Goal: Task Accomplishment & Management: Manage account settings

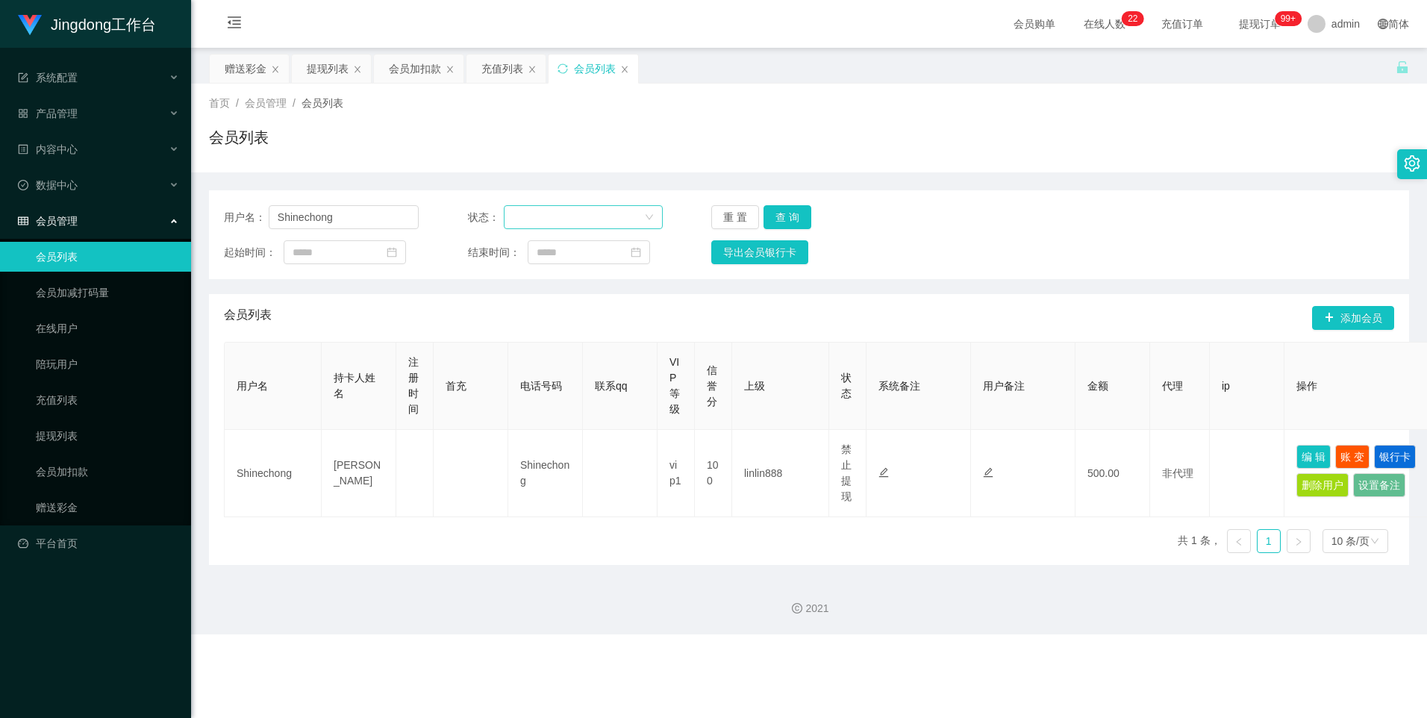
click at [457, 219] on div at bounding box center [578, 217] width 131 height 22
drag, startPoint x: 346, startPoint y: 220, endPoint x: 264, endPoint y: 227, distance: 82.4
click at [266, 228] on div "用户名： Shinechong" at bounding box center [321, 217] width 195 height 24
click at [457, 216] on div at bounding box center [578, 217] width 131 height 22
click at [457, 230] on div "用户名： 状态： 重 置 查 询 起始时间： 结束时间： 导出会员银行卡" at bounding box center [809, 234] width 1200 height 89
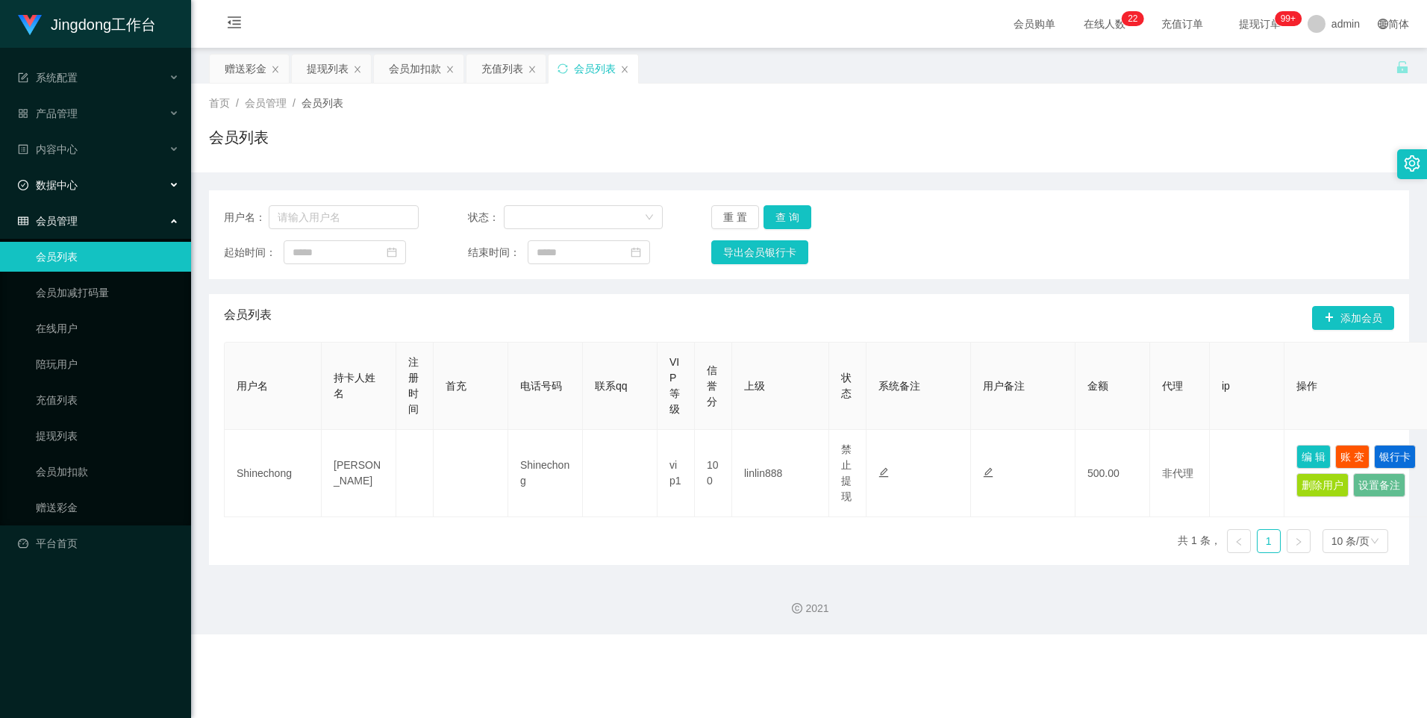
click at [104, 186] on div "数据中心" at bounding box center [95, 185] width 191 height 30
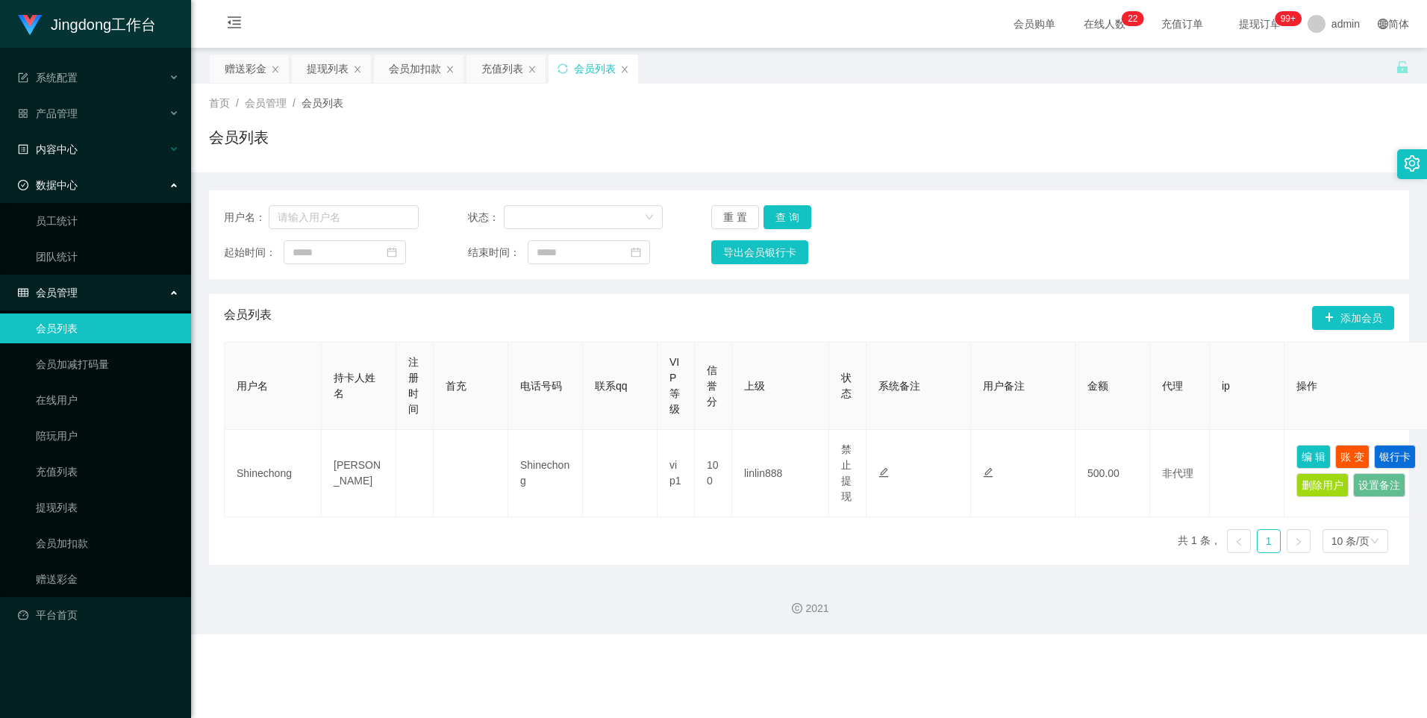
click at [106, 146] on div "内容中心" at bounding box center [95, 149] width 191 height 30
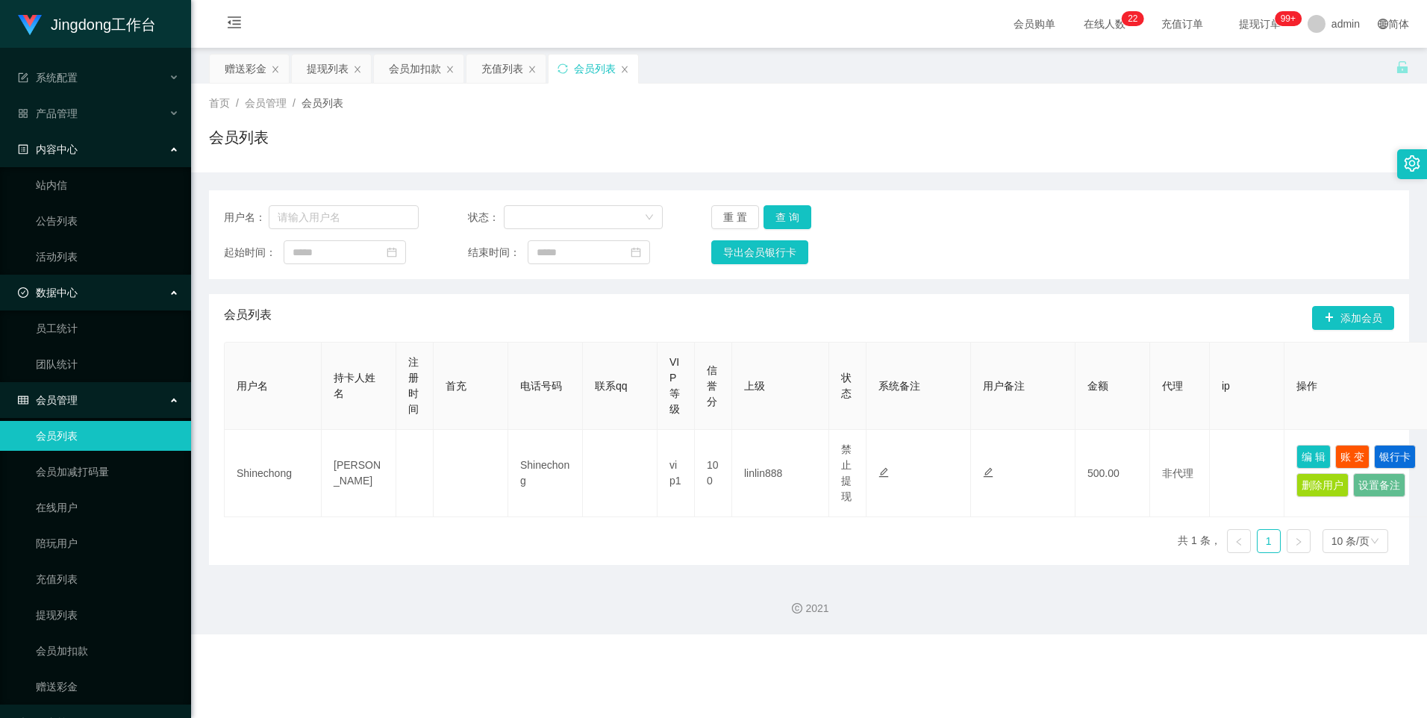
drag, startPoint x: 107, startPoint y: 144, endPoint x: 111, endPoint y: 134, distance: 11.1
click at [107, 144] on div "内容中心" at bounding box center [95, 149] width 191 height 30
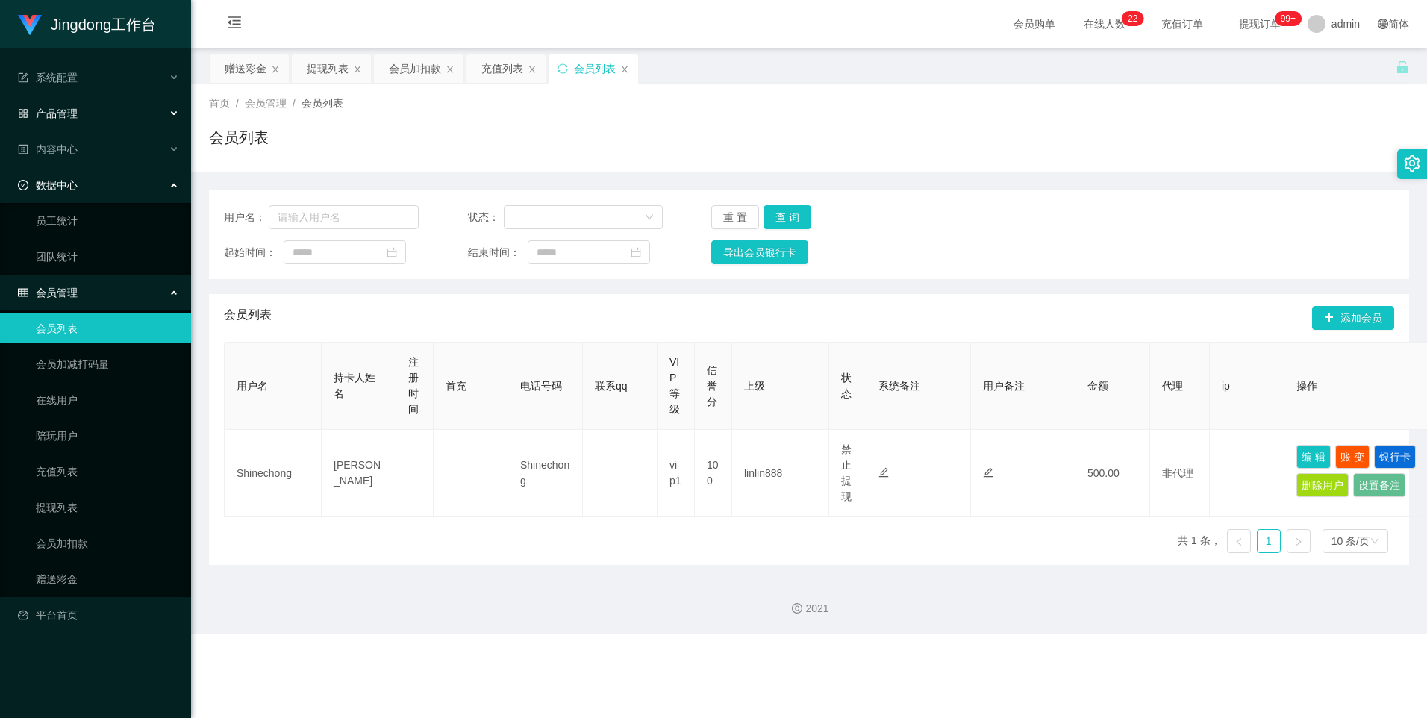
click at [117, 109] on div "产品管理" at bounding box center [95, 114] width 191 height 30
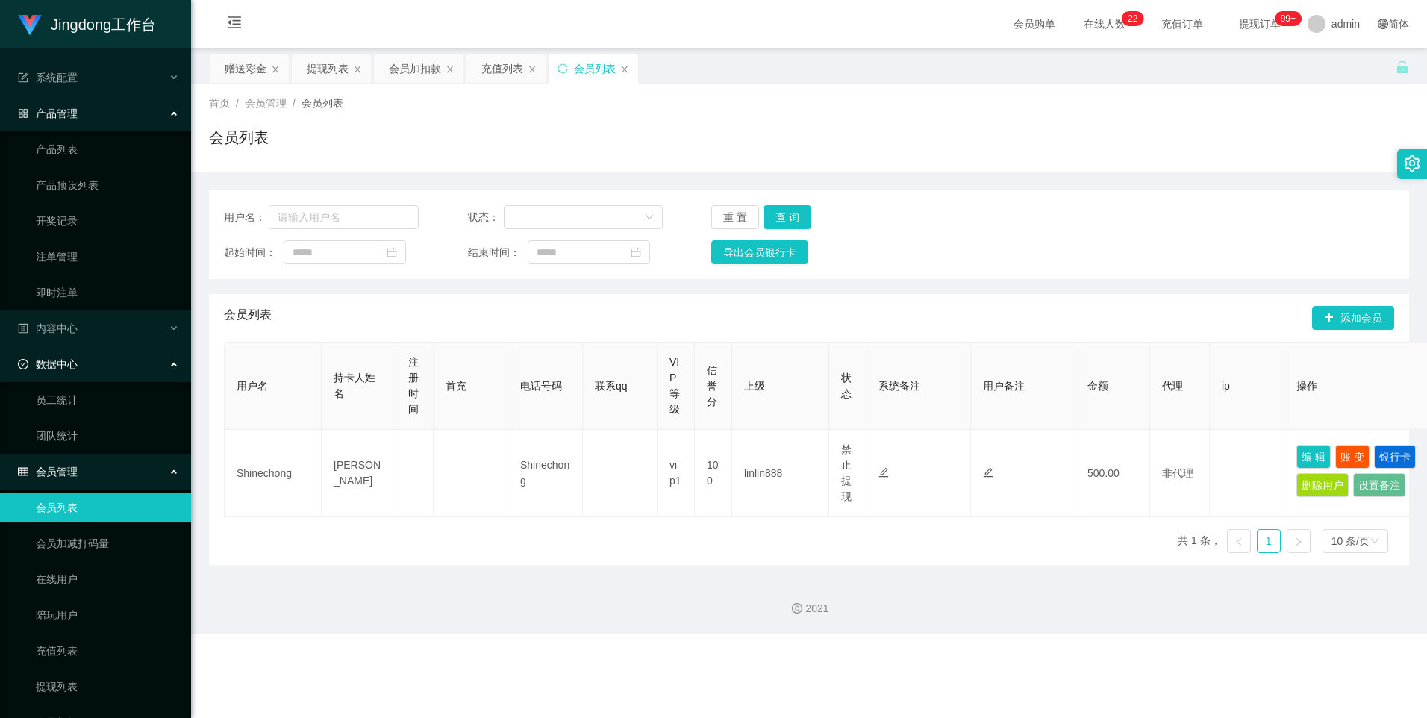
click at [117, 109] on div "产品管理" at bounding box center [95, 114] width 191 height 30
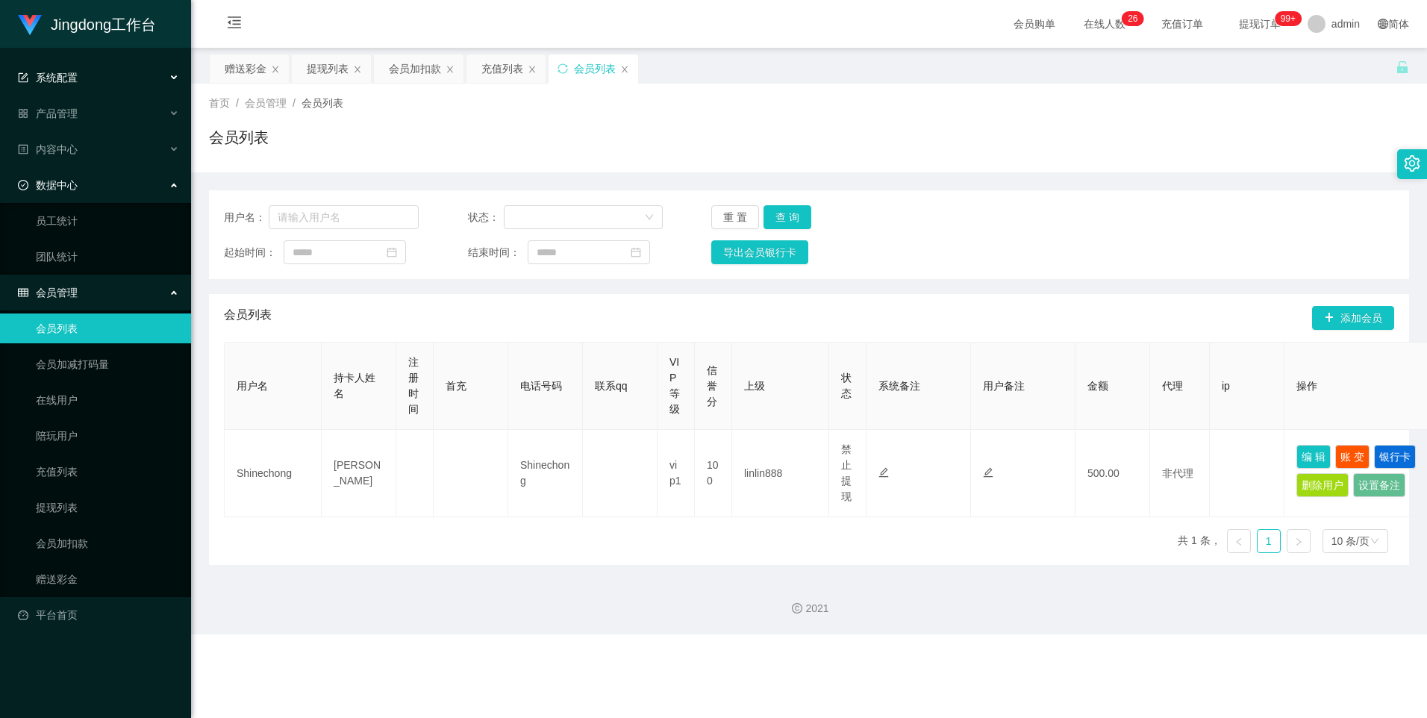
click at [123, 73] on div "系统配置" at bounding box center [95, 78] width 191 height 30
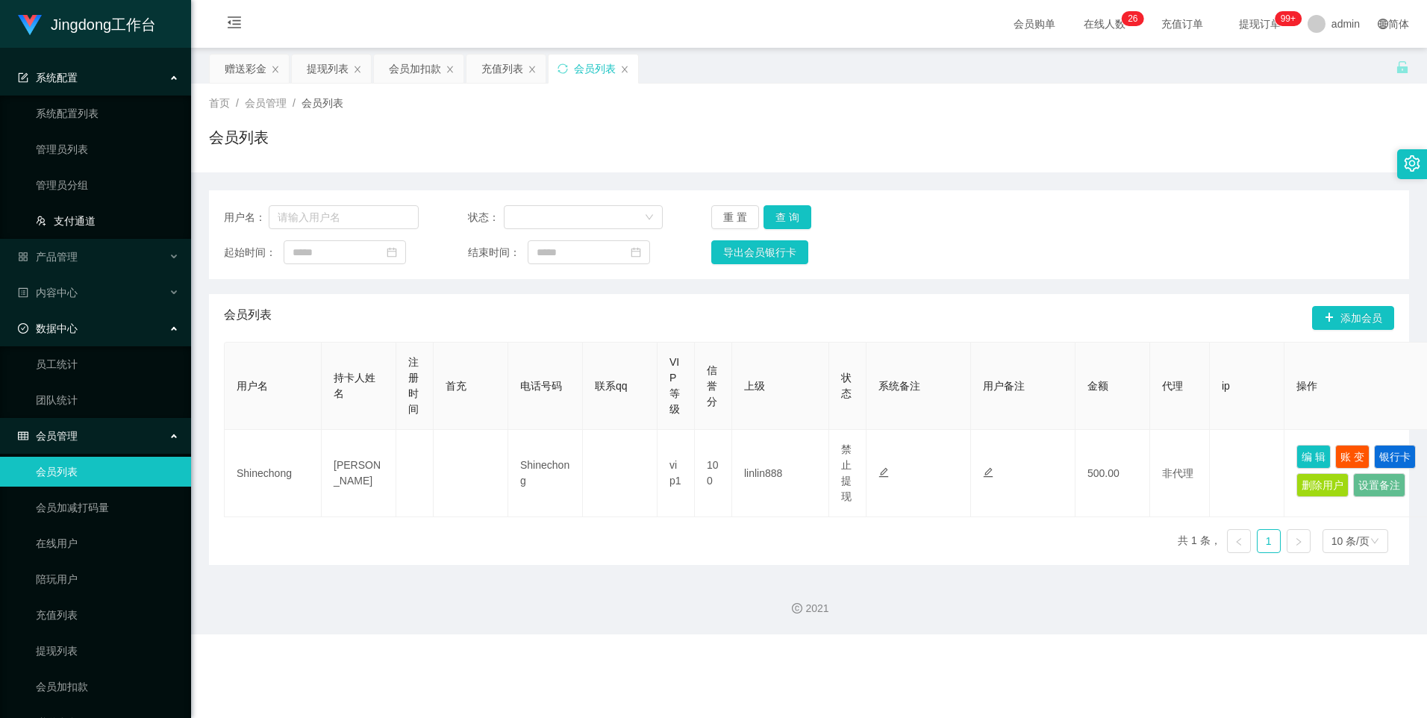
drag, startPoint x: 113, startPoint y: 219, endPoint x: 140, endPoint y: 217, distance: 27.7
click at [113, 219] on link "支付通道" at bounding box center [107, 221] width 143 height 30
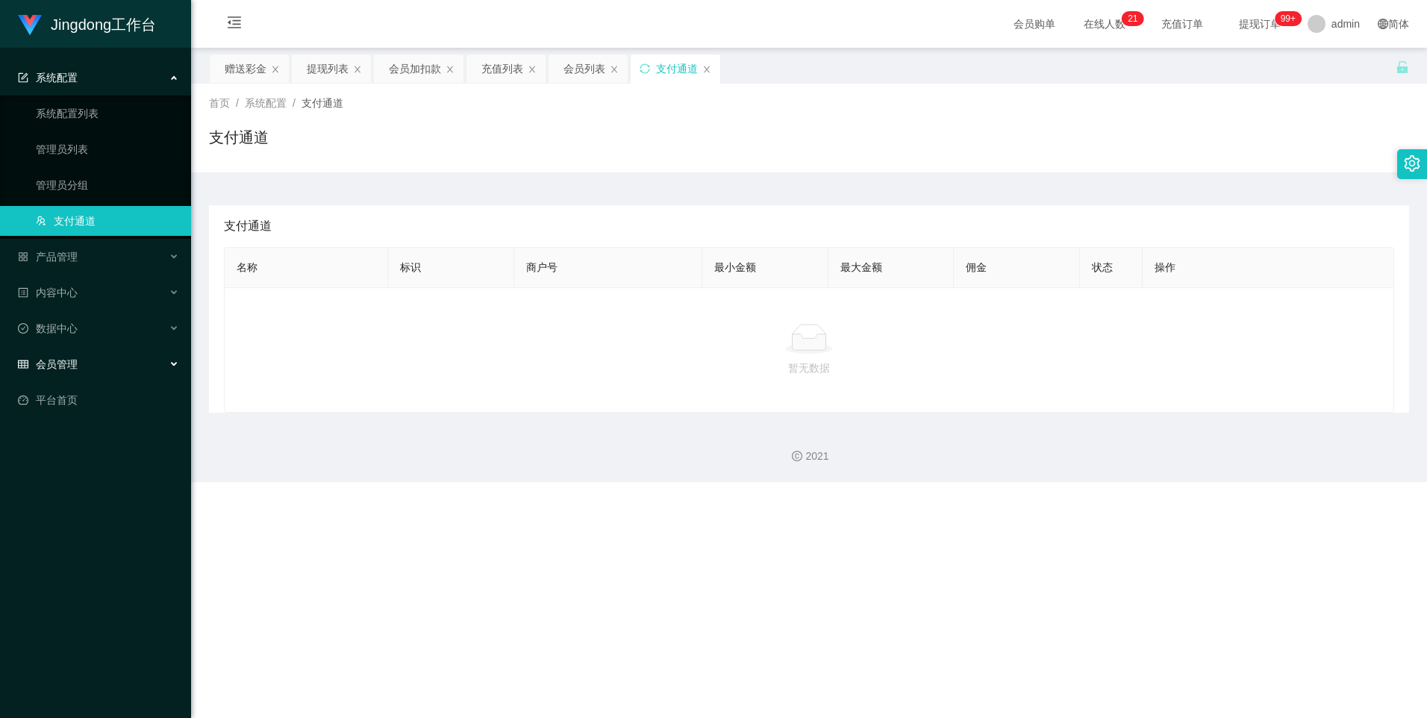
click at [147, 308] on div "会员管理" at bounding box center [95, 364] width 191 height 30
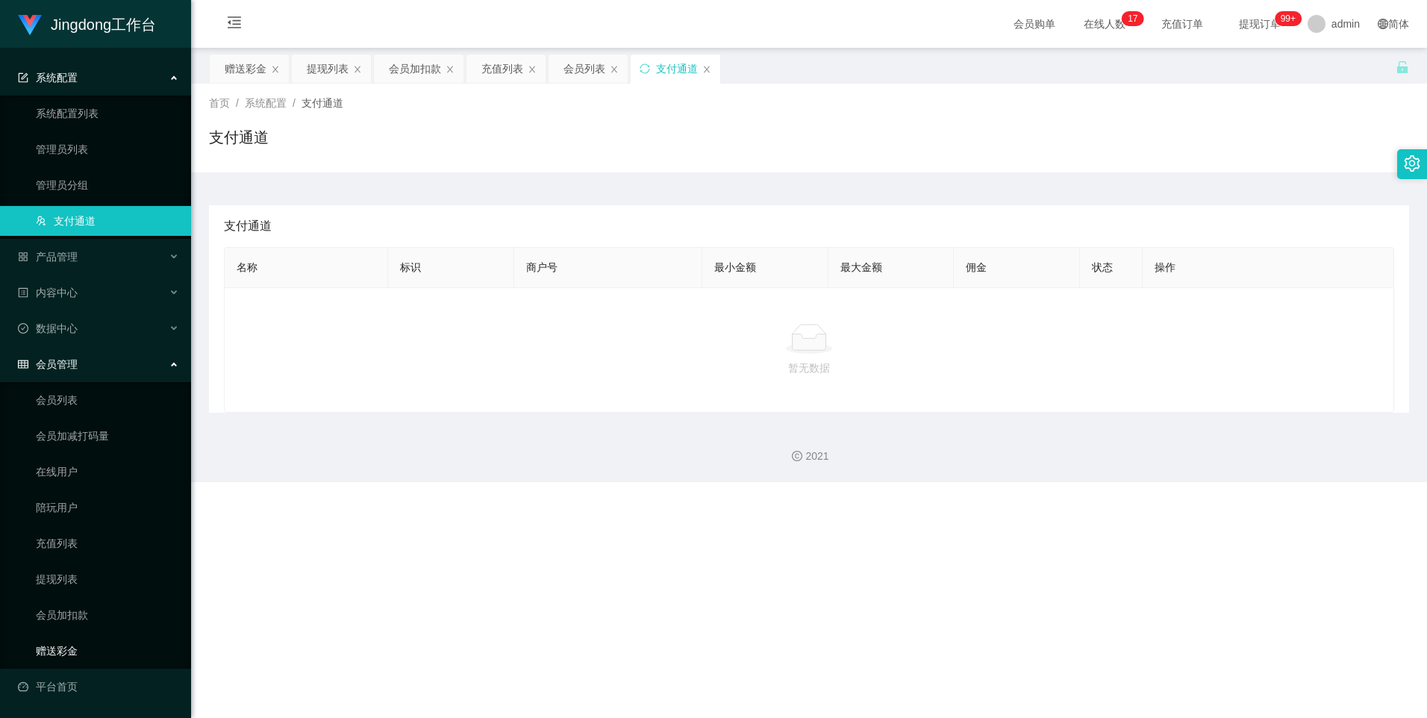
click at [75, 308] on link "赠送彩金" at bounding box center [107, 651] width 143 height 30
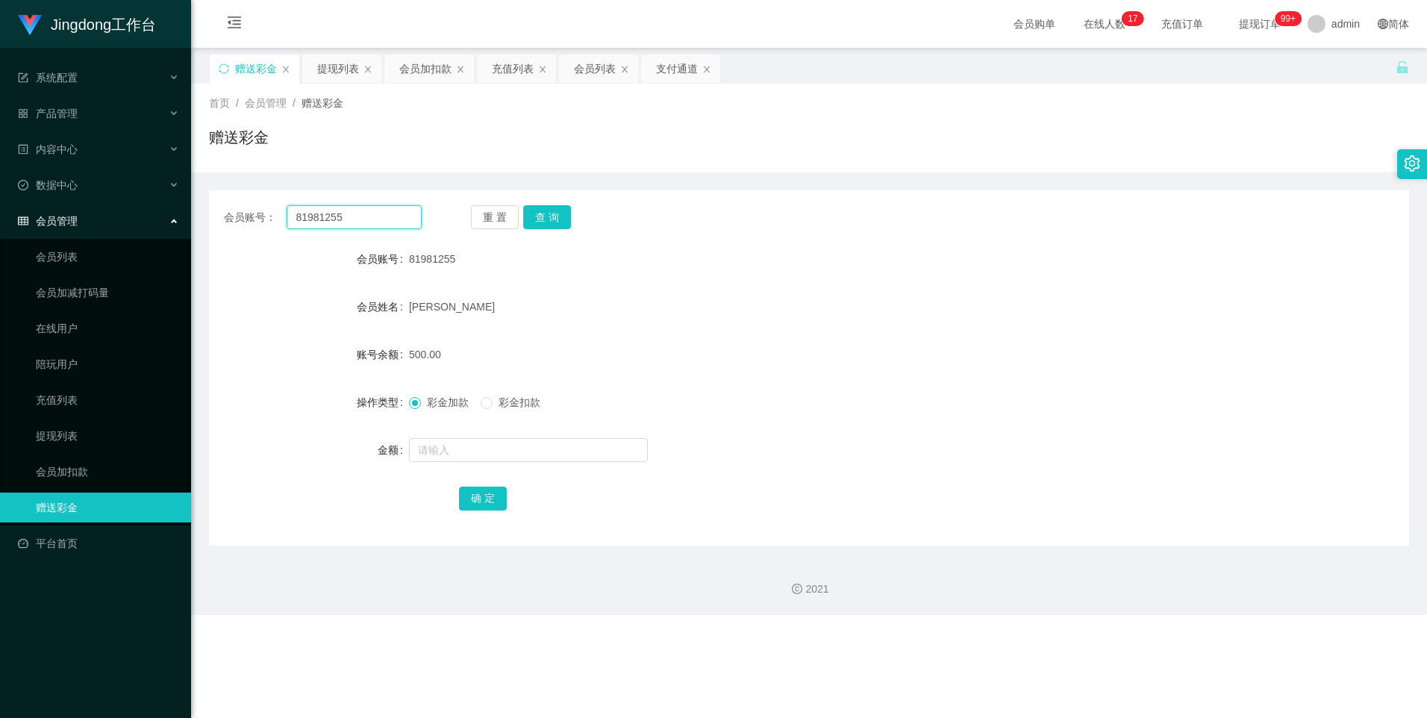
click at [340, 210] on input "81981255" at bounding box center [354, 217] width 134 height 24
drag, startPoint x: 340, startPoint y: 210, endPoint x: 353, endPoint y: 204, distance: 14.7
click at [340, 209] on input "81981255" at bounding box center [354, 217] width 134 height 24
paste input "096710"
type input "81096710"
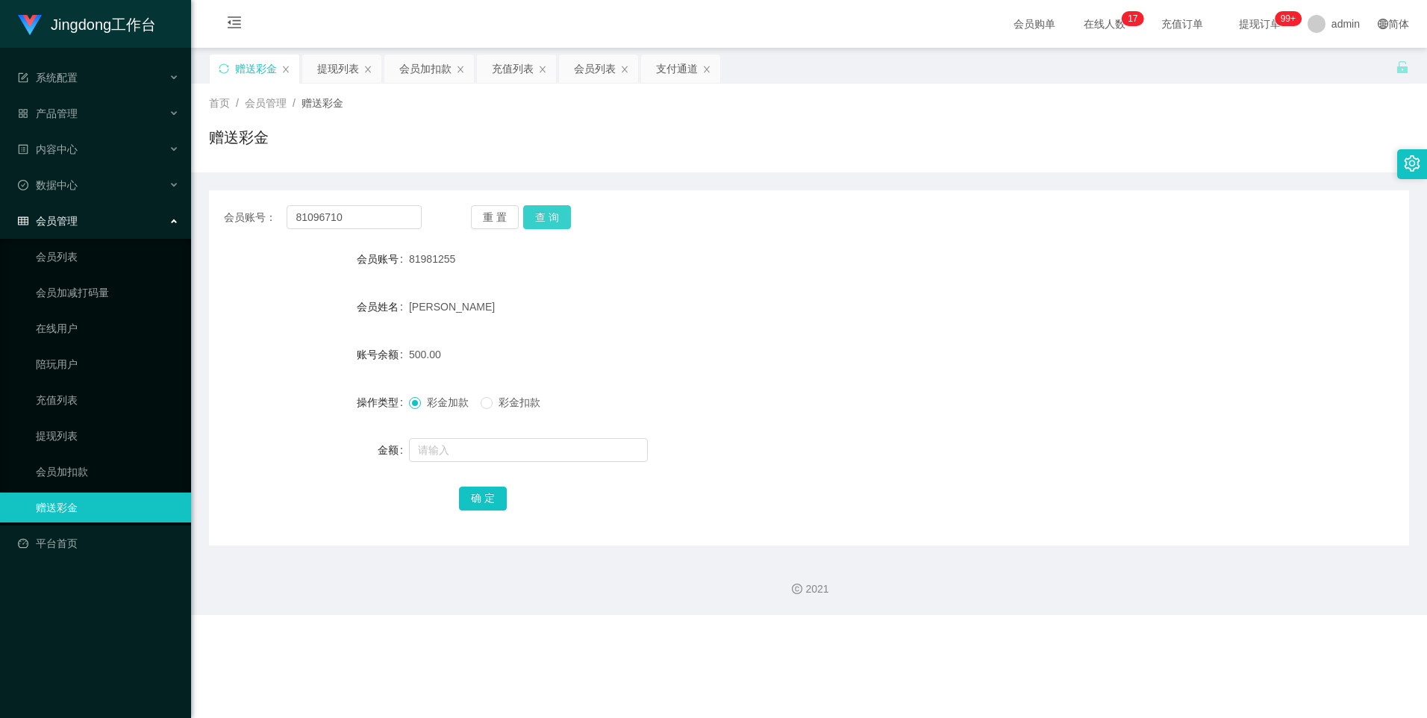
click at [457, 219] on button "查 询" at bounding box center [547, 217] width 48 height 24
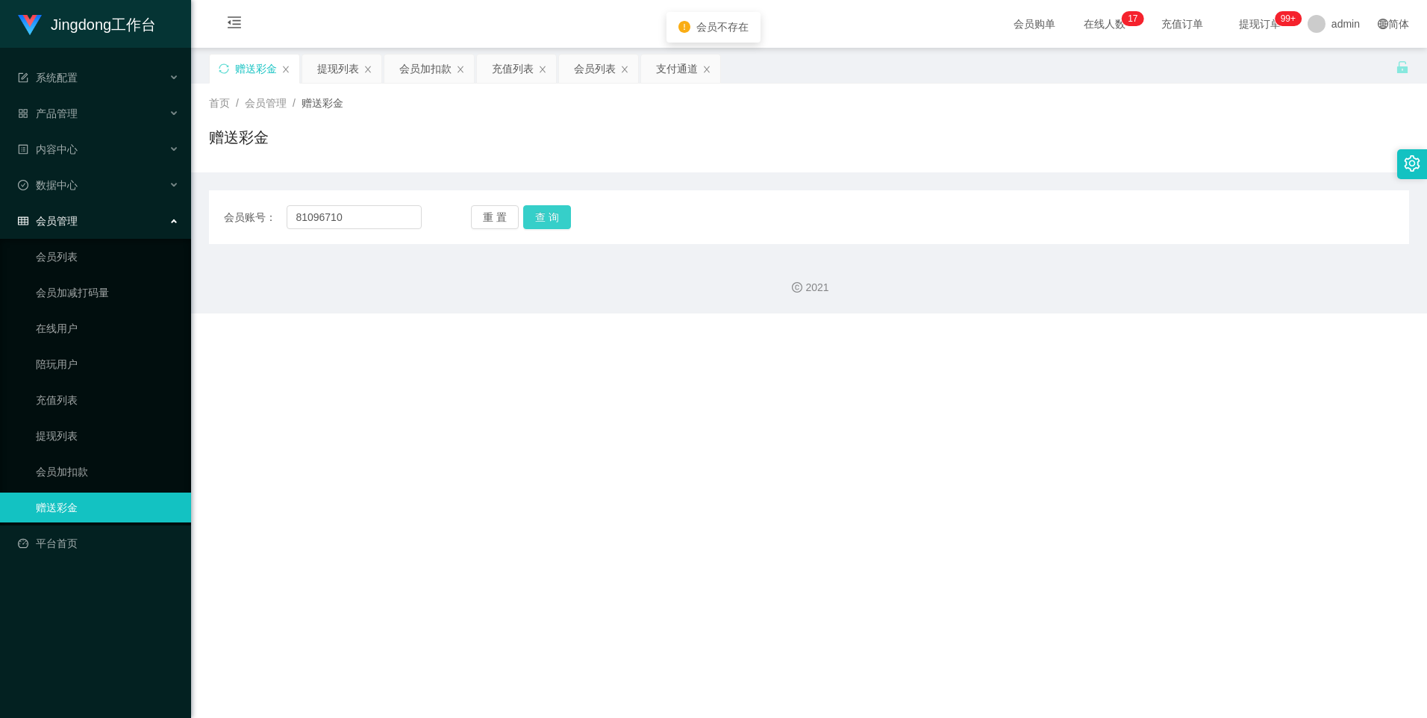
click at [457, 215] on button "查 询" at bounding box center [547, 217] width 48 height 24
click at [81, 308] on link "平台首页" at bounding box center [98, 543] width 161 height 30
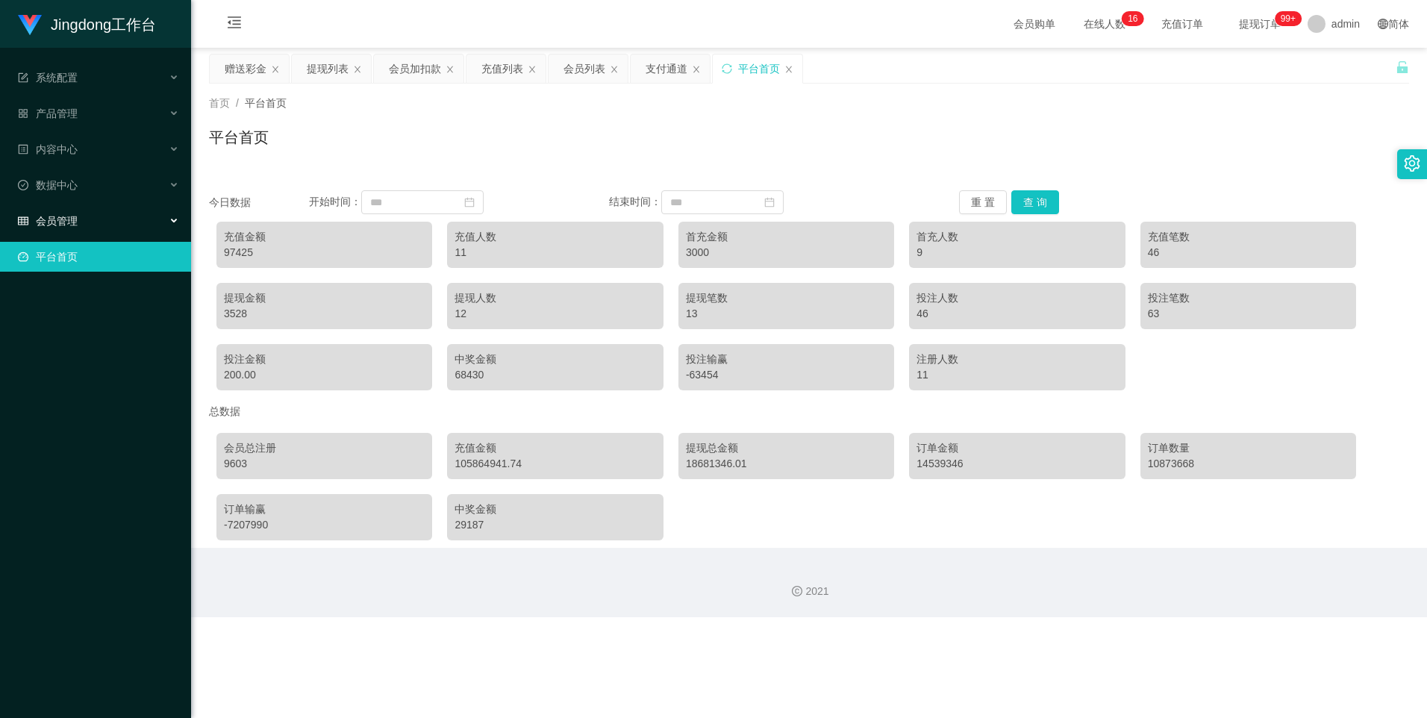
click at [123, 223] on div "会员管理" at bounding box center [95, 221] width 191 height 30
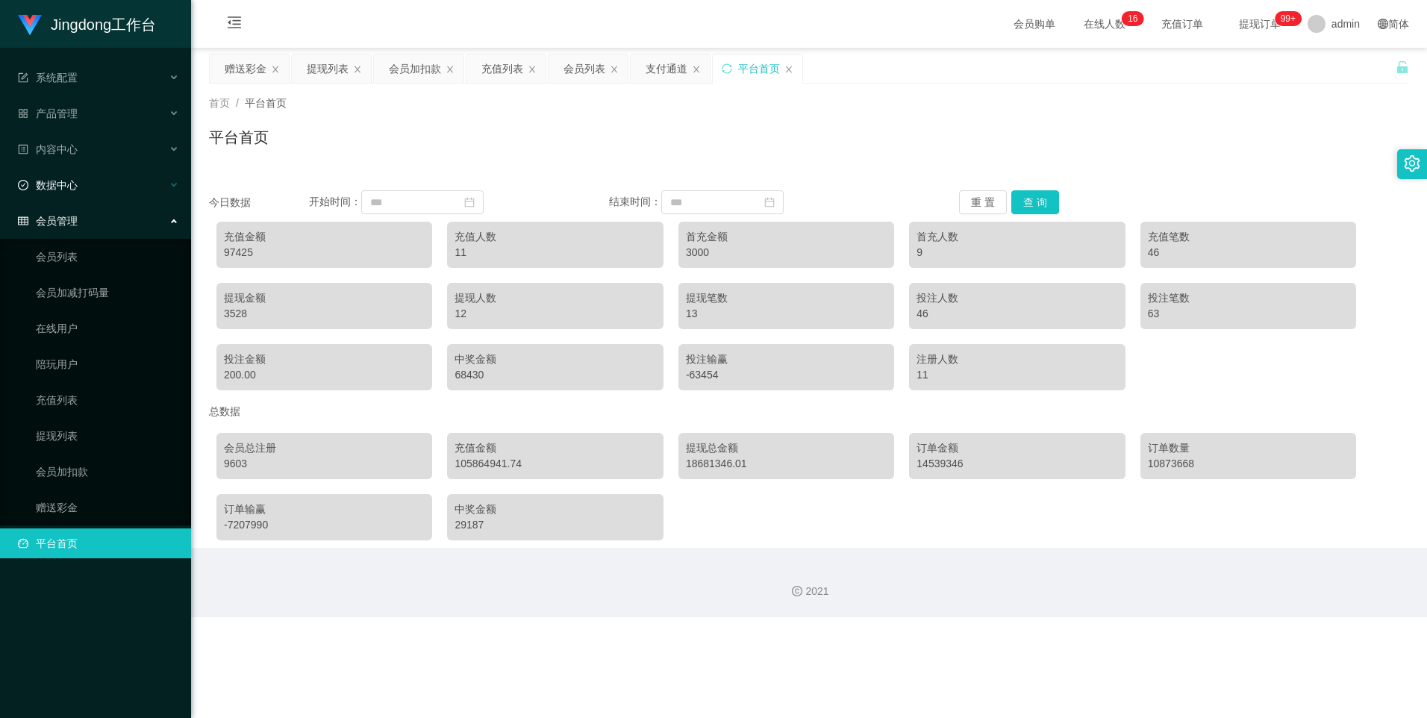
click at [105, 185] on div "数据中心" at bounding box center [95, 185] width 191 height 30
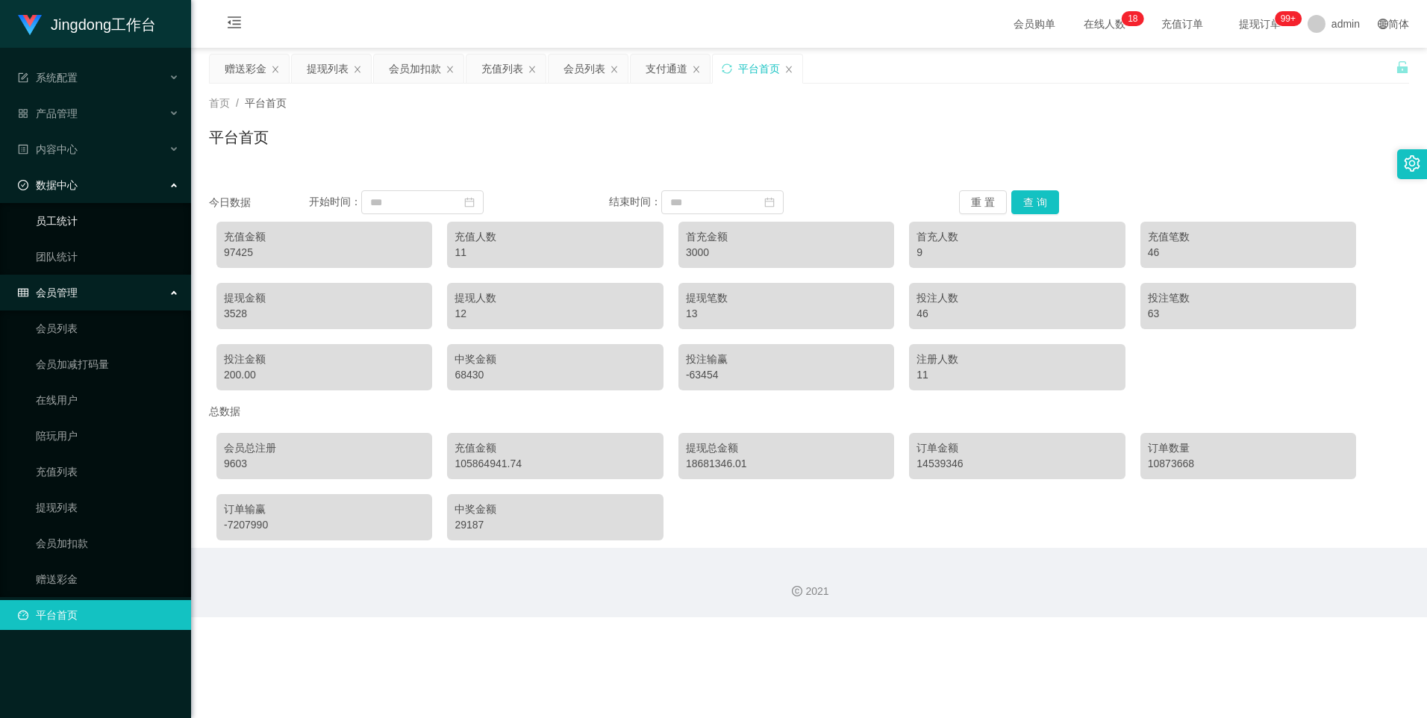
click at [91, 224] on link "员工统计" at bounding box center [107, 221] width 143 height 30
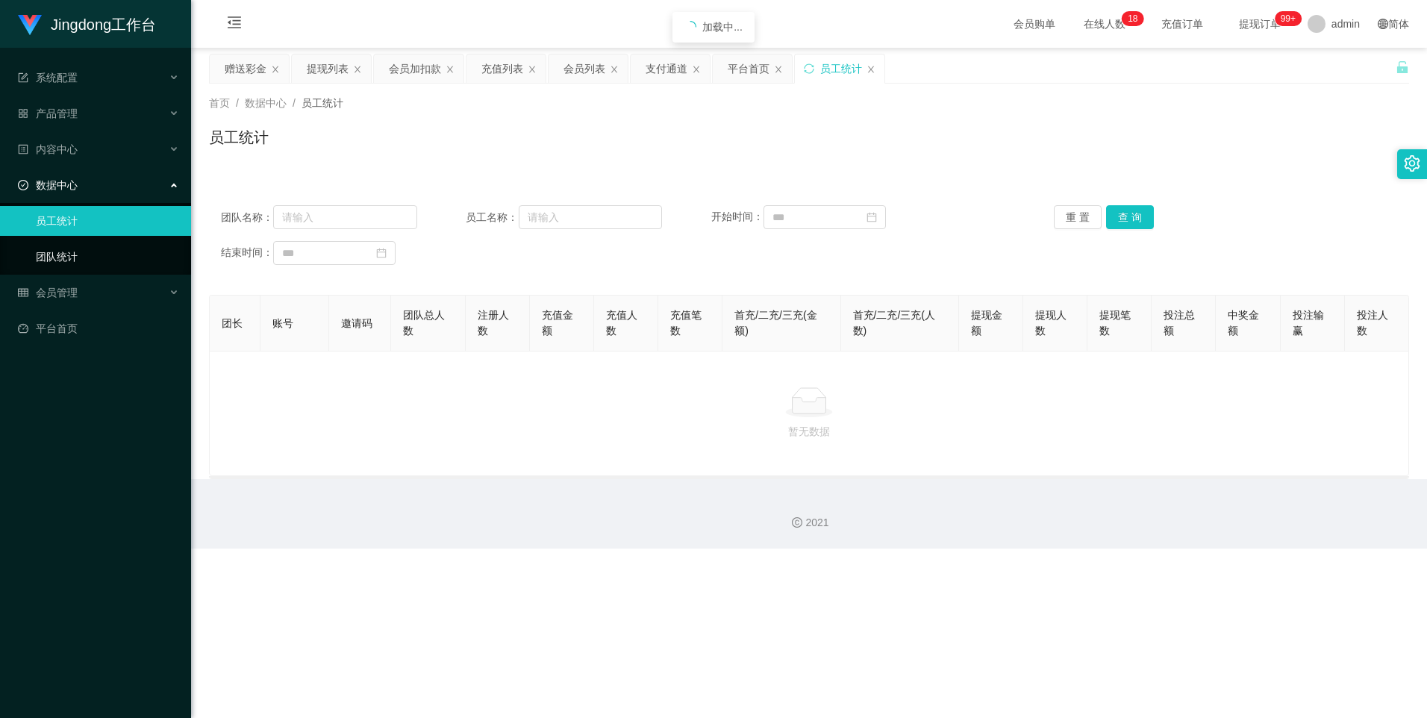
click at [61, 247] on link "团队统计" at bounding box center [107, 257] width 143 height 30
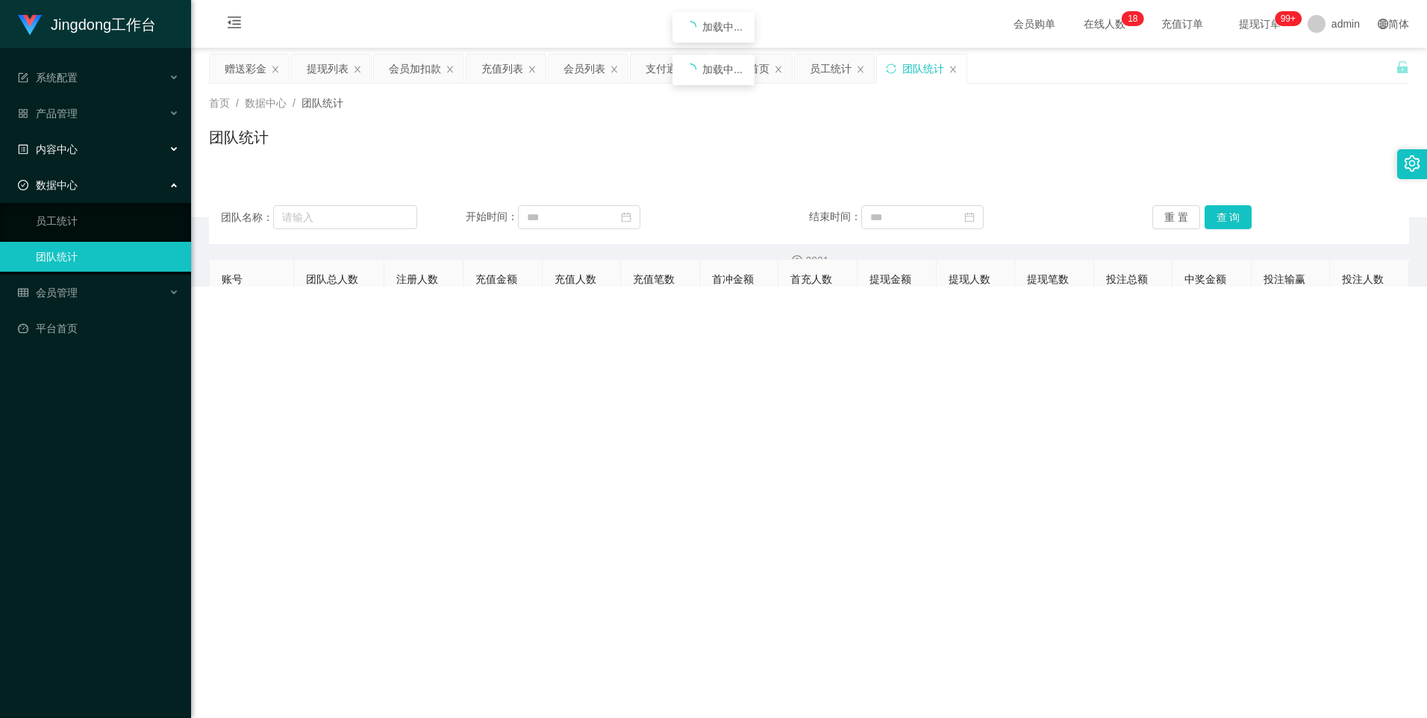
click at [119, 140] on div "内容中心" at bounding box center [95, 149] width 191 height 30
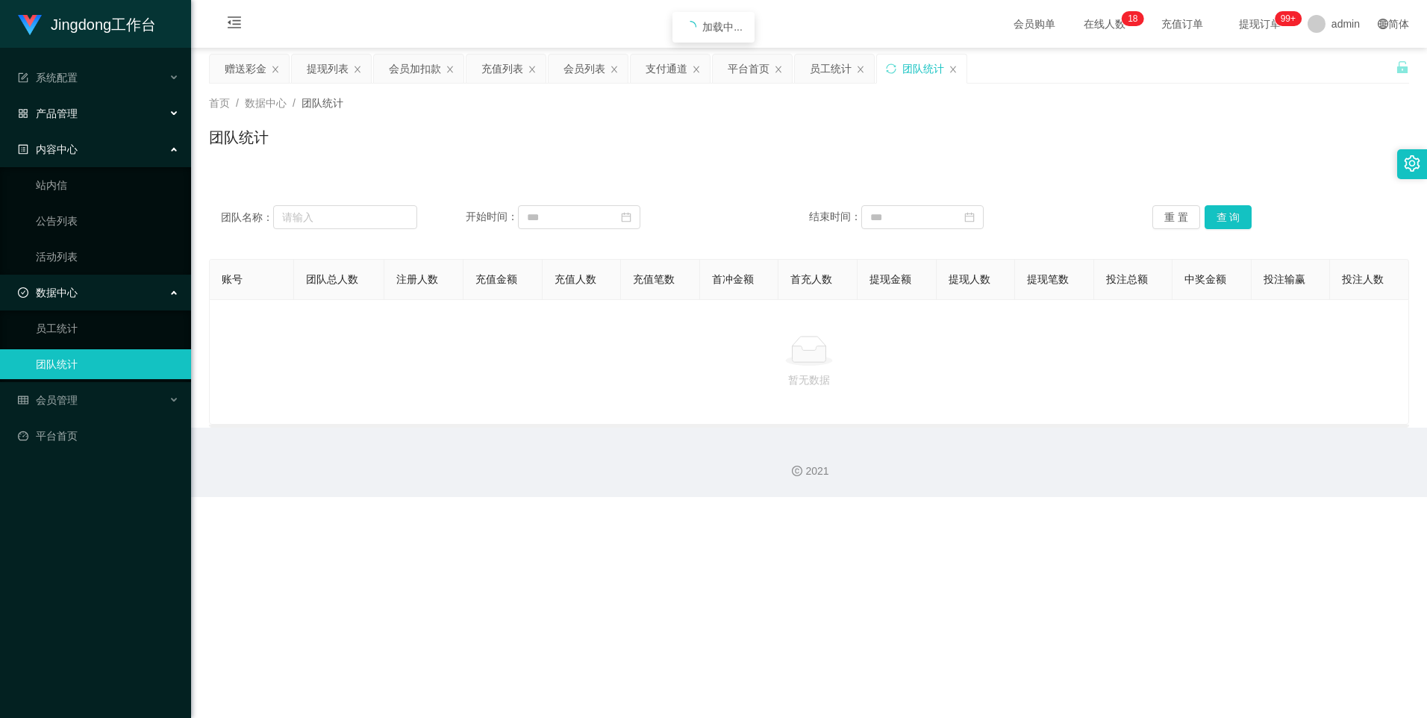
click at [137, 109] on div "产品管理" at bounding box center [95, 114] width 191 height 30
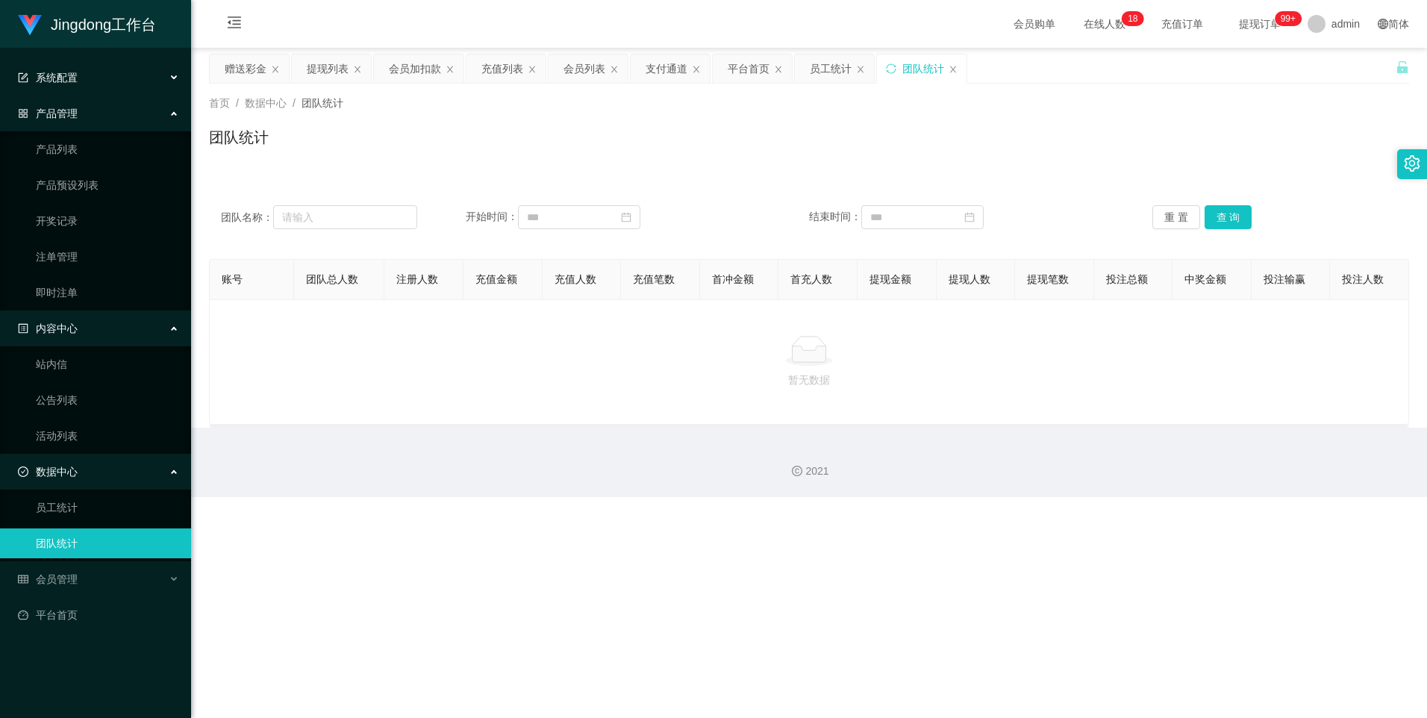
click at [125, 70] on div "系统配置" at bounding box center [95, 78] width 191 height 30
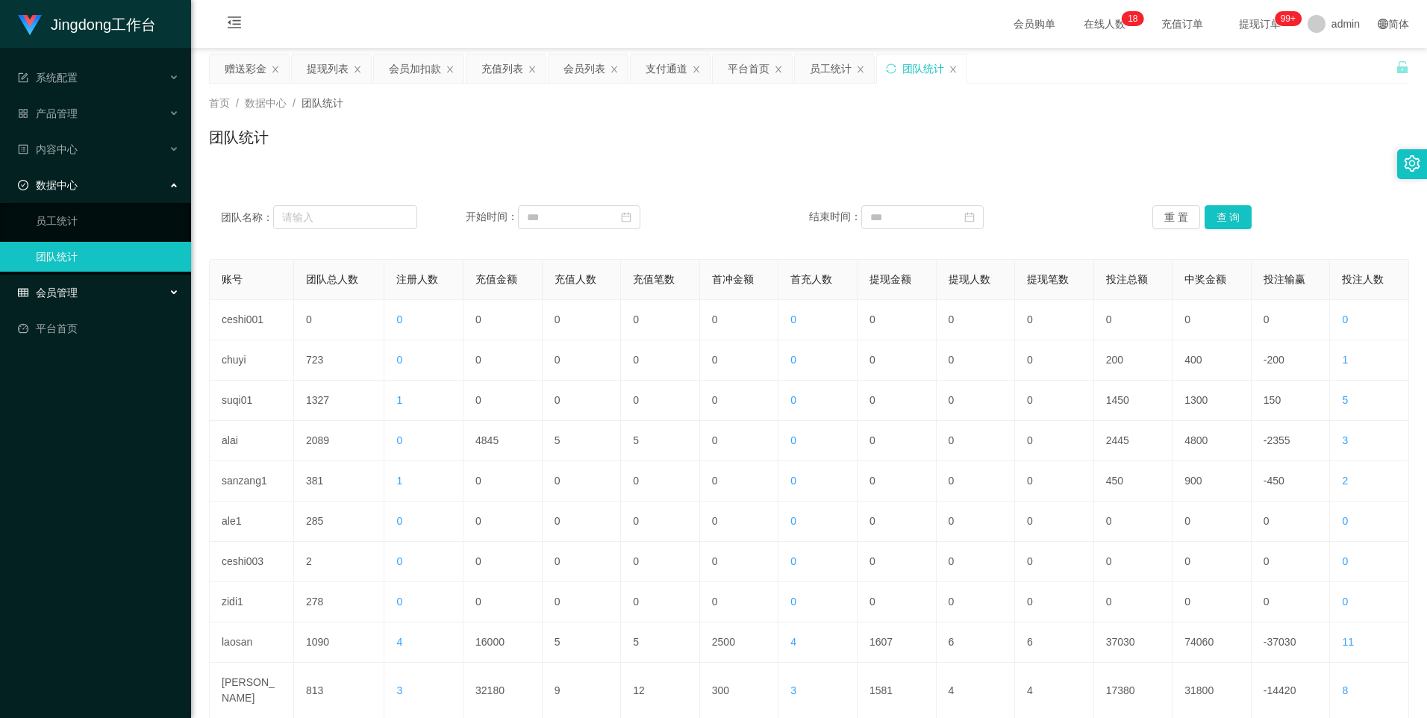
click at [96, 296] on div "会员管理" at bounding box center [95, 293] width 191 height 30
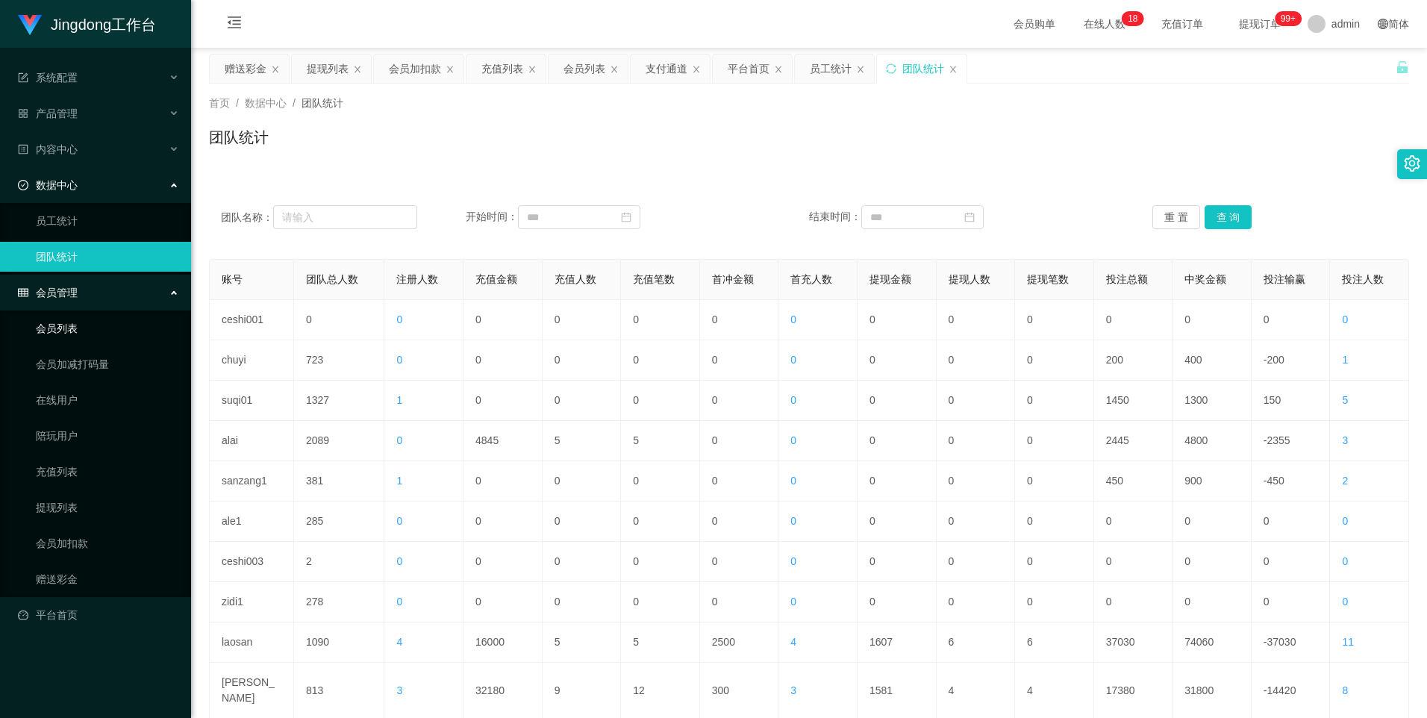
click at [99, 308] on link "会员列表" at bounding box center [107, 329] width 143 height 30
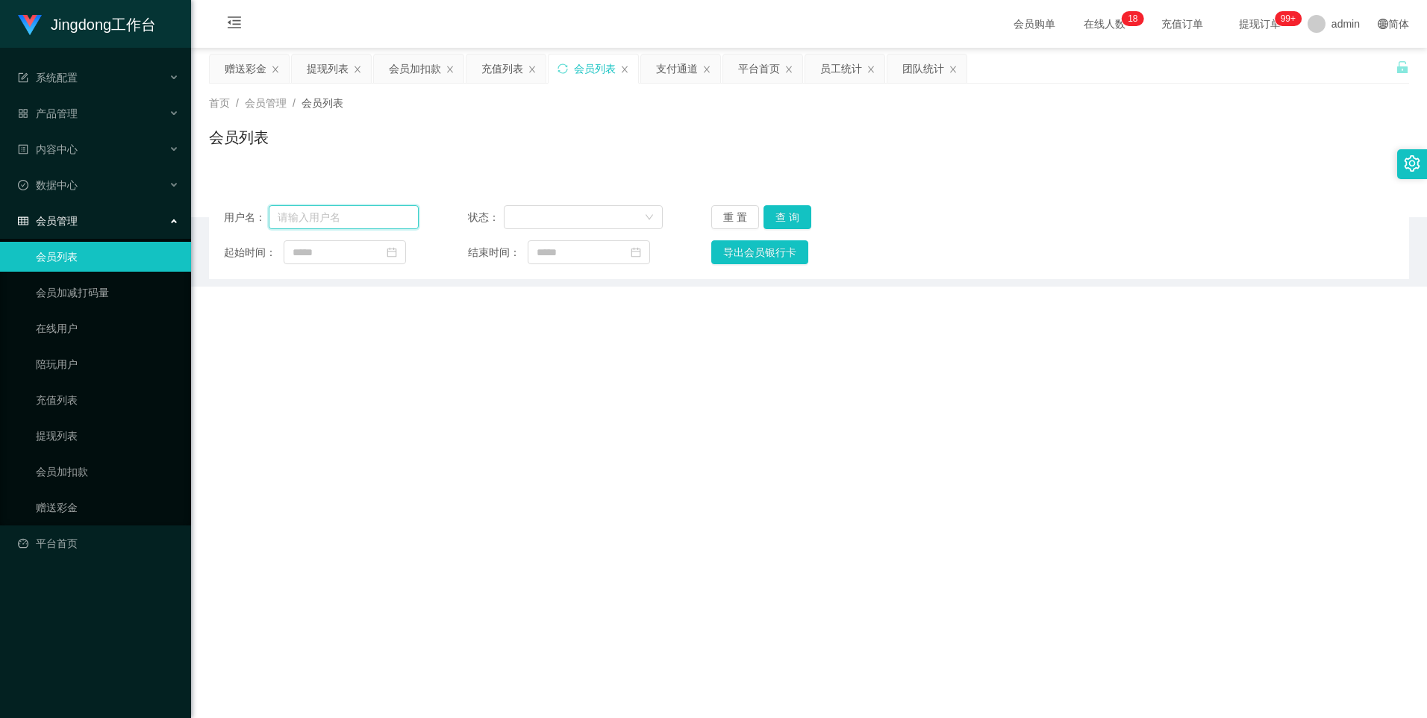
click at [343, 228] on input "text" at bounding box center [344, 217] width 151 height 24
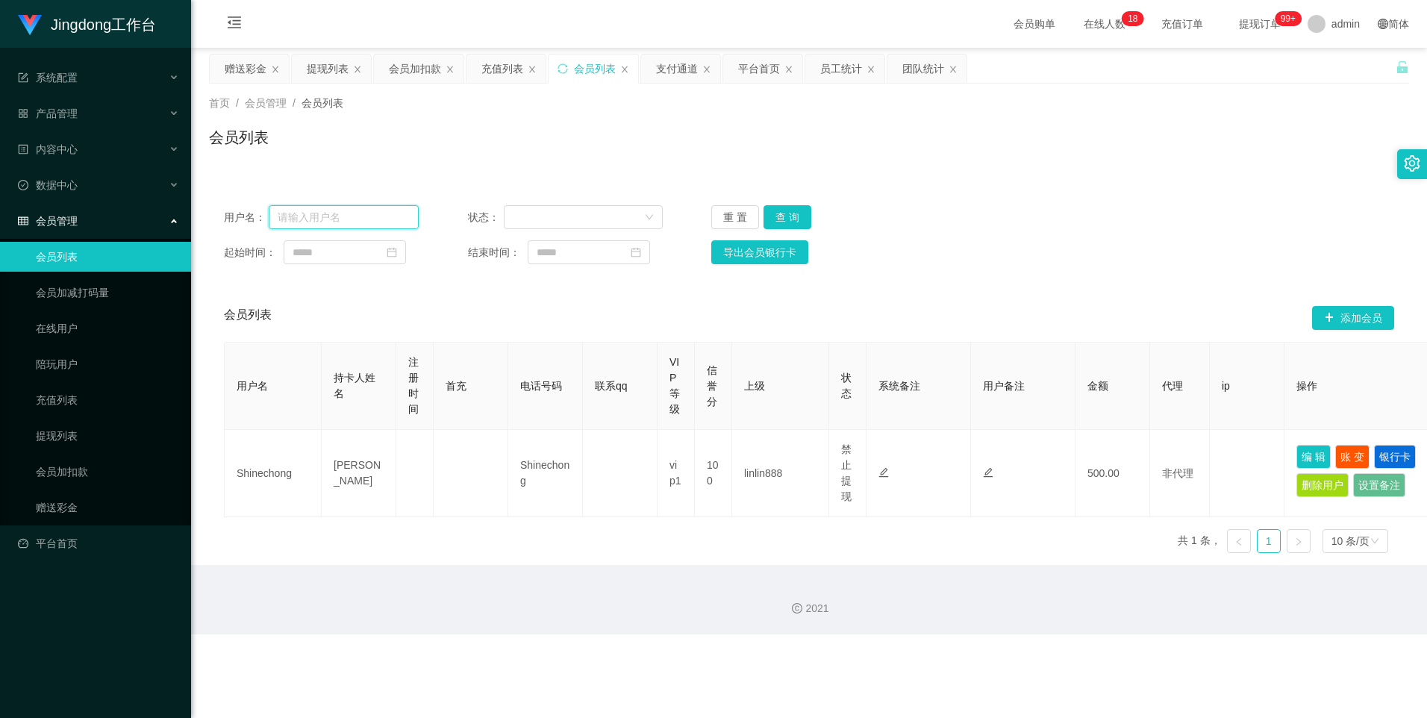
paste input "85555349"
type input "85555349"
click at [457, 208] on button "查 询" at bounding box center [788, 217] width 48 height 24
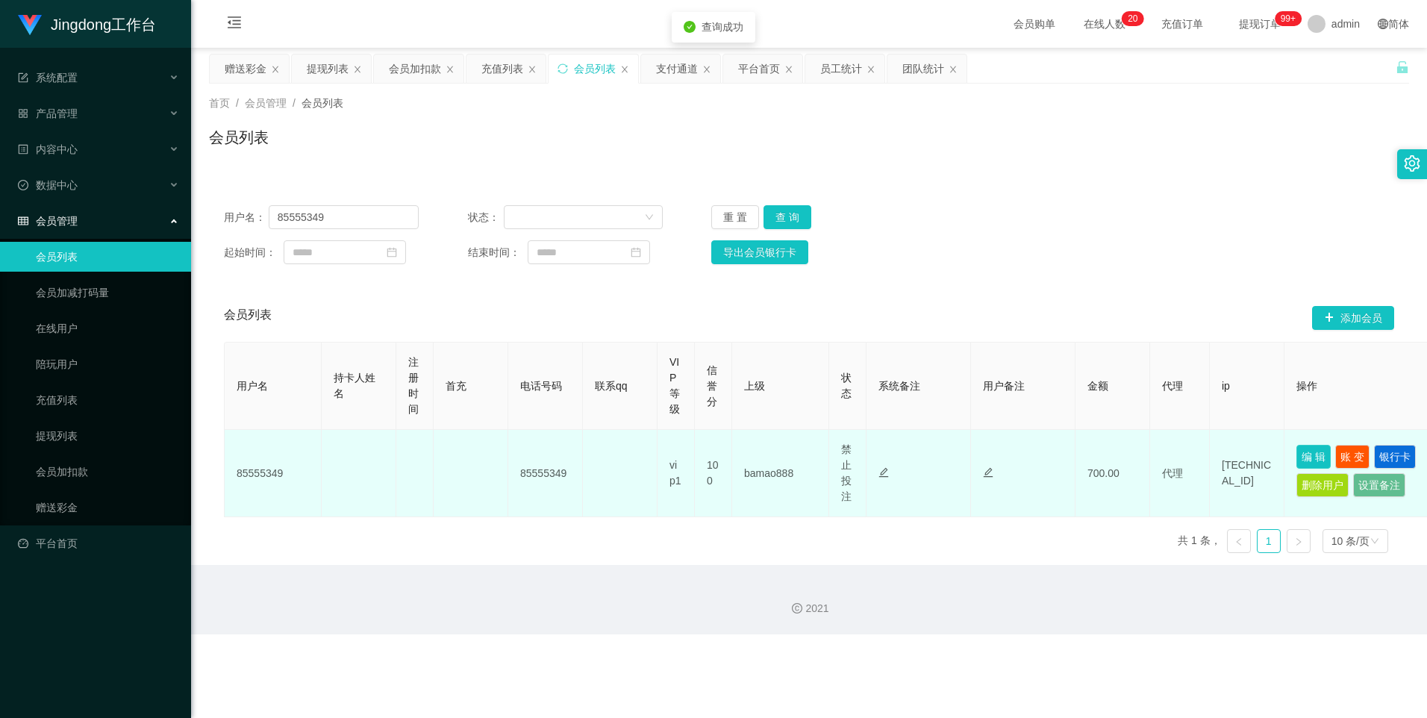
click at [457, 308] on button "编 辑" at bounding box center [1314, 457] width 34 height 24
type input "85555349"
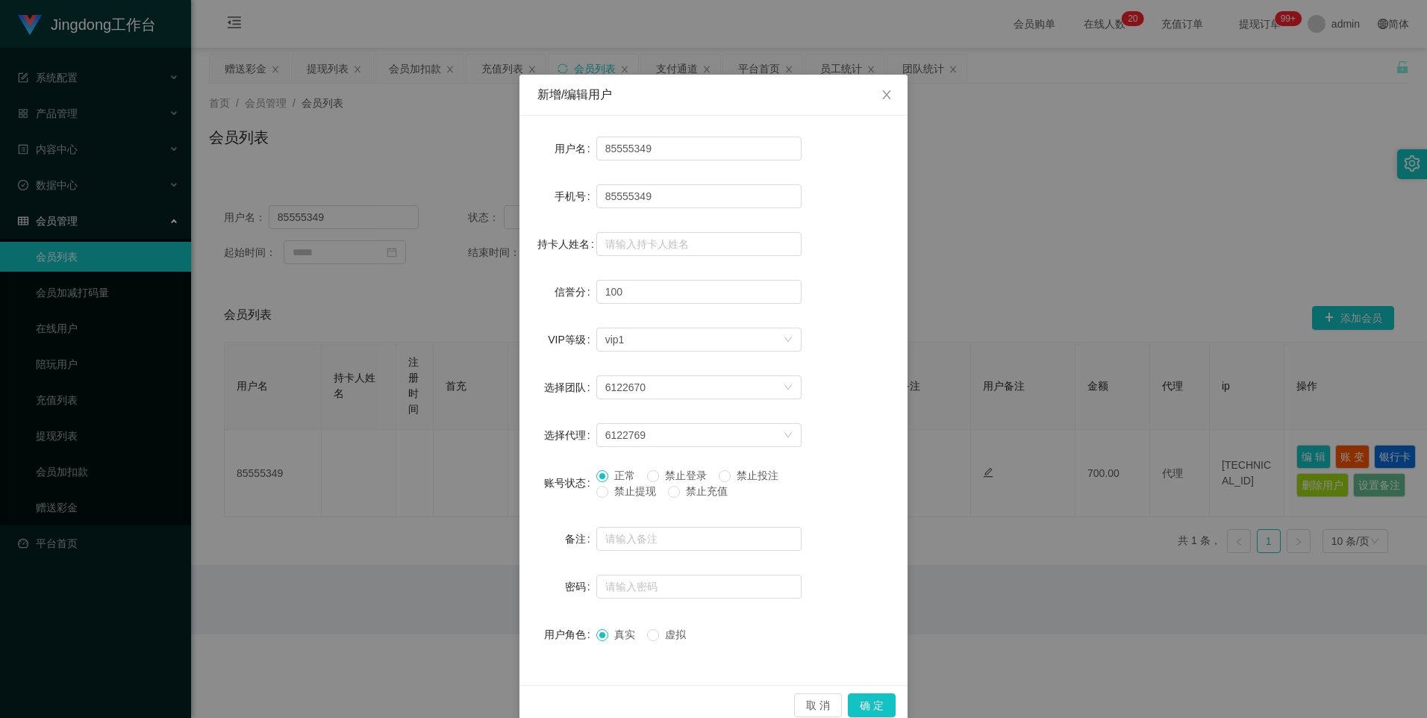
click at [457, 308] on span "禁止提现" at bounding box center [635, 491] width 54 height 12
click at [457, 308] on button "确 定" at bounding box center [872, 705] width 48 height 24
